Goal: Task Accomplishment & Management: Manage account settings

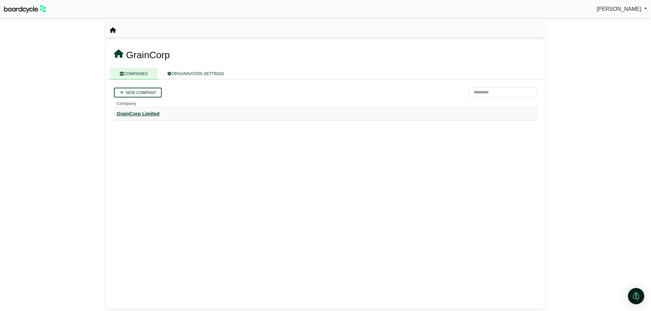
click at [137, 49] on div "GrainCorp Limited" at bounding box center [325, 114] width 417 height 8
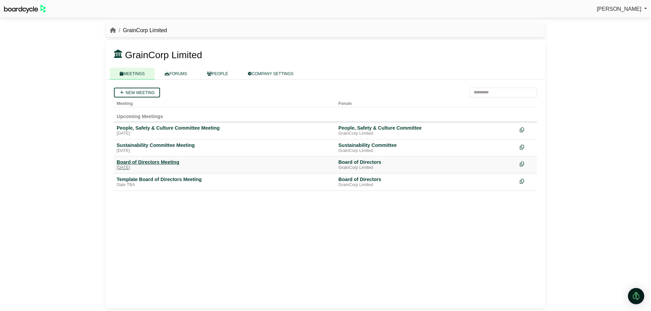
click at [132, 164] on div "Board of Directors Meeting" at bounding box center [225, 162] width 216 height 6
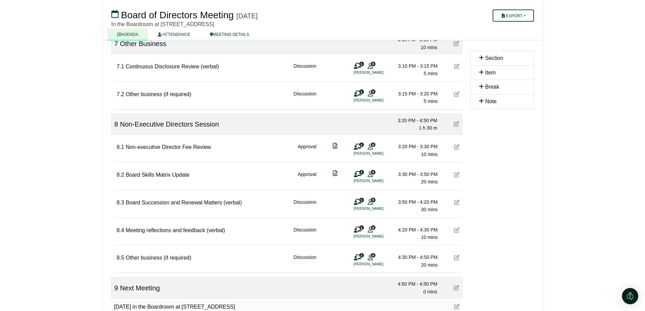
scroll to position [703, 0]
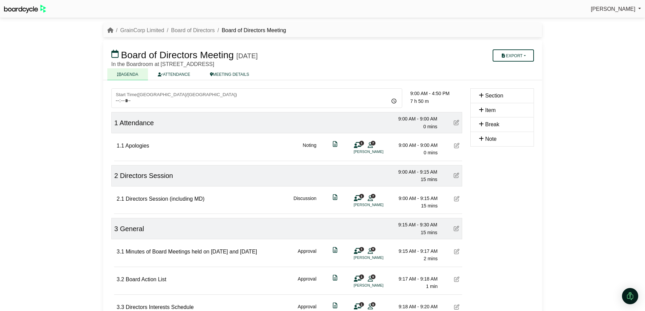
scroll to position [703, 0]
